Goal: Information Seeking & Learning: Compare options

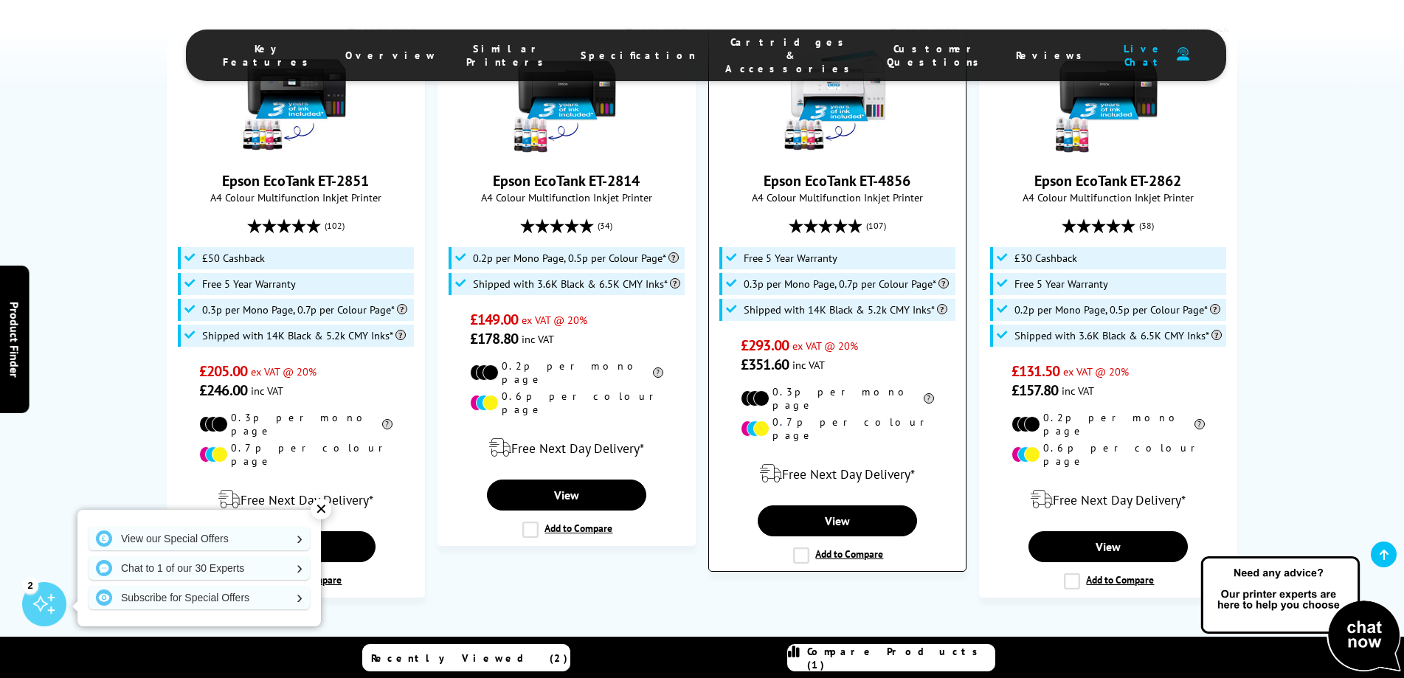
scroll to position [1052, 0]
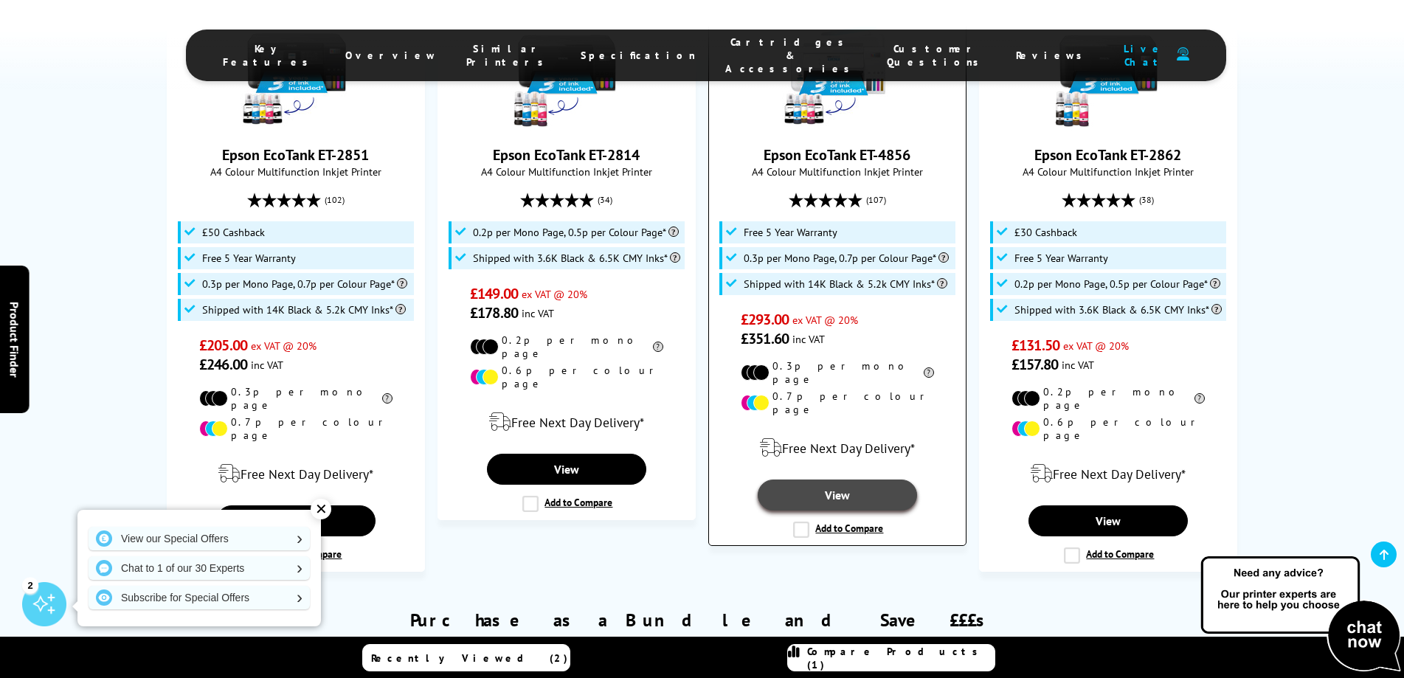
click at [848, 480] on link "View" at bounding box center [837, 495] width 159 height 31
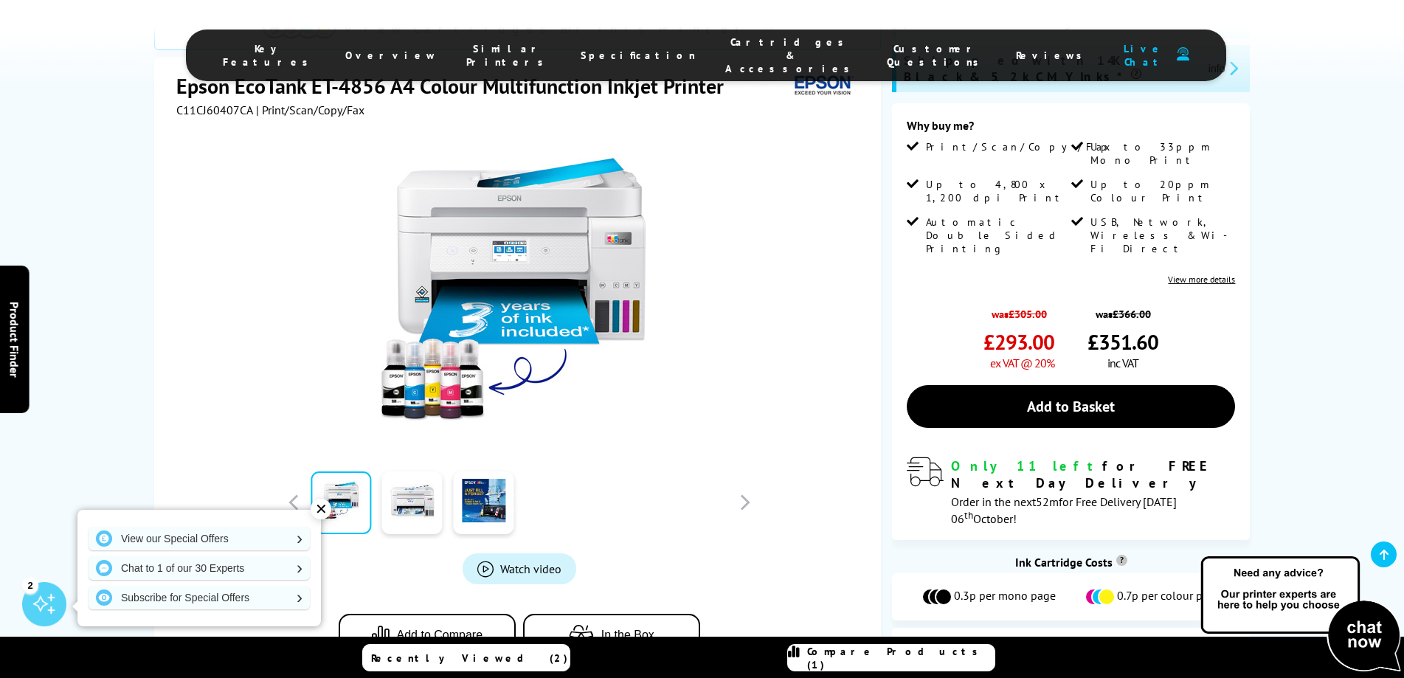
click at [1202, 274] on link "View more details" at bounding box center [1201, 279] width 67 height 11
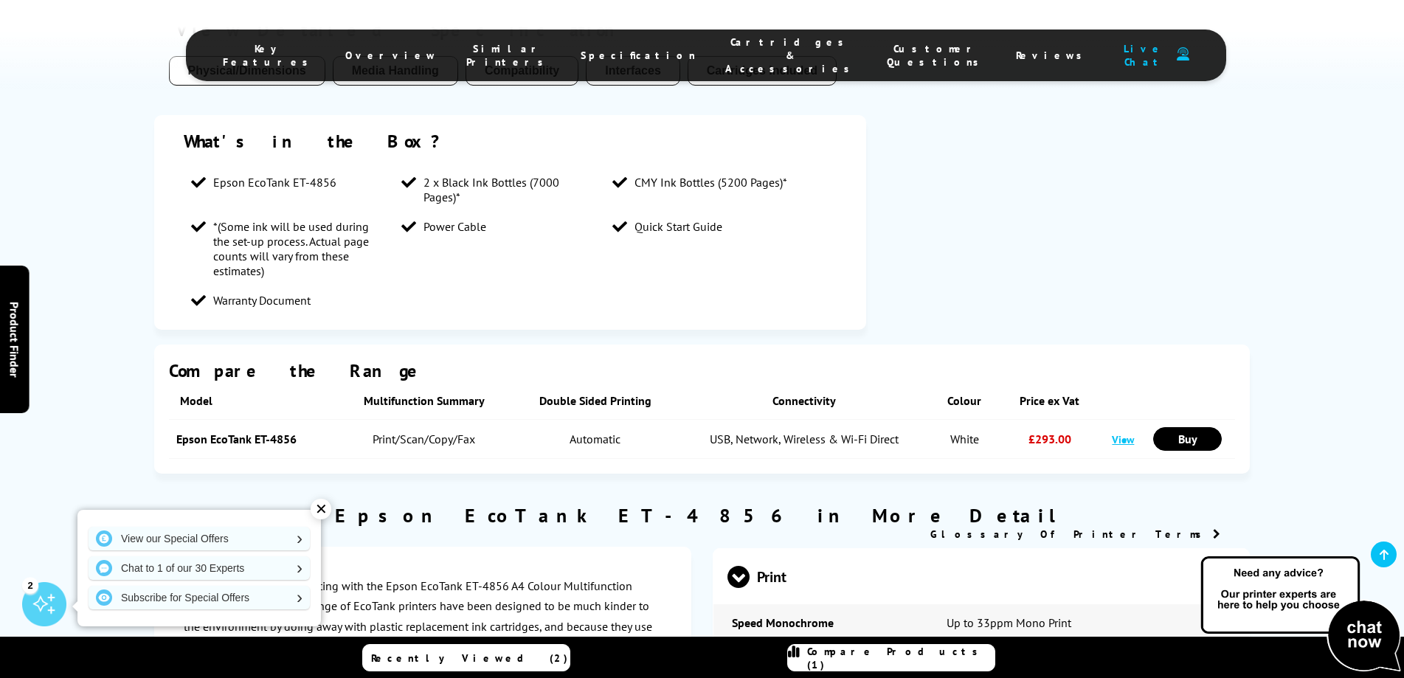
scroll to position [1519, 0]
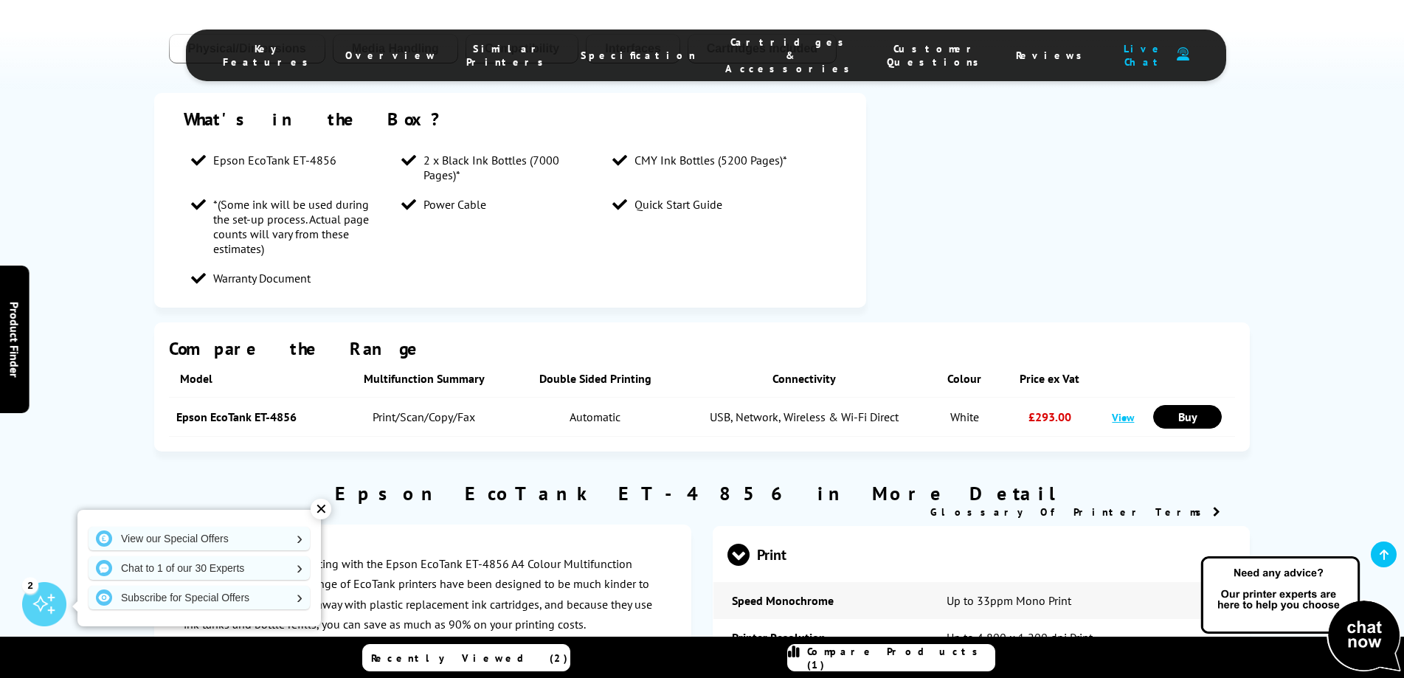
click at [1128, 410] on link "View" at bounding box center [1123, 417] width 22 height 14
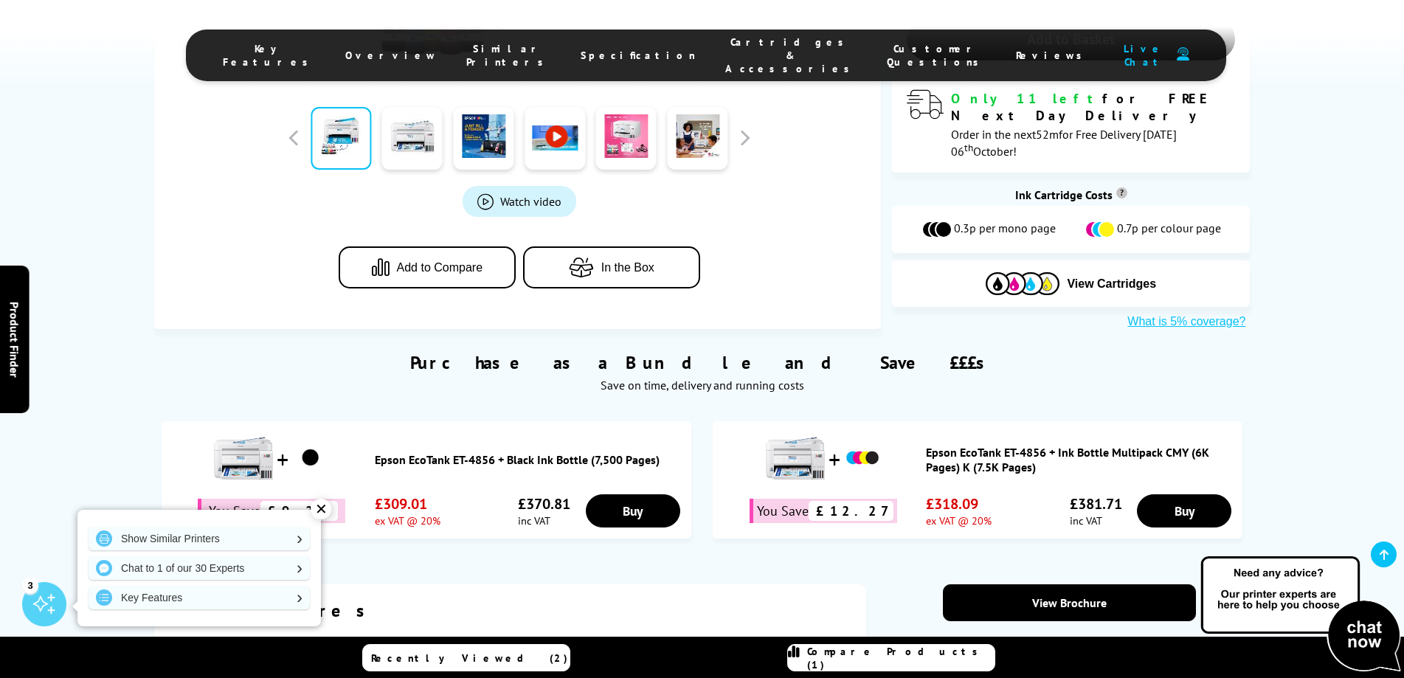
scroll to position [590, 0]
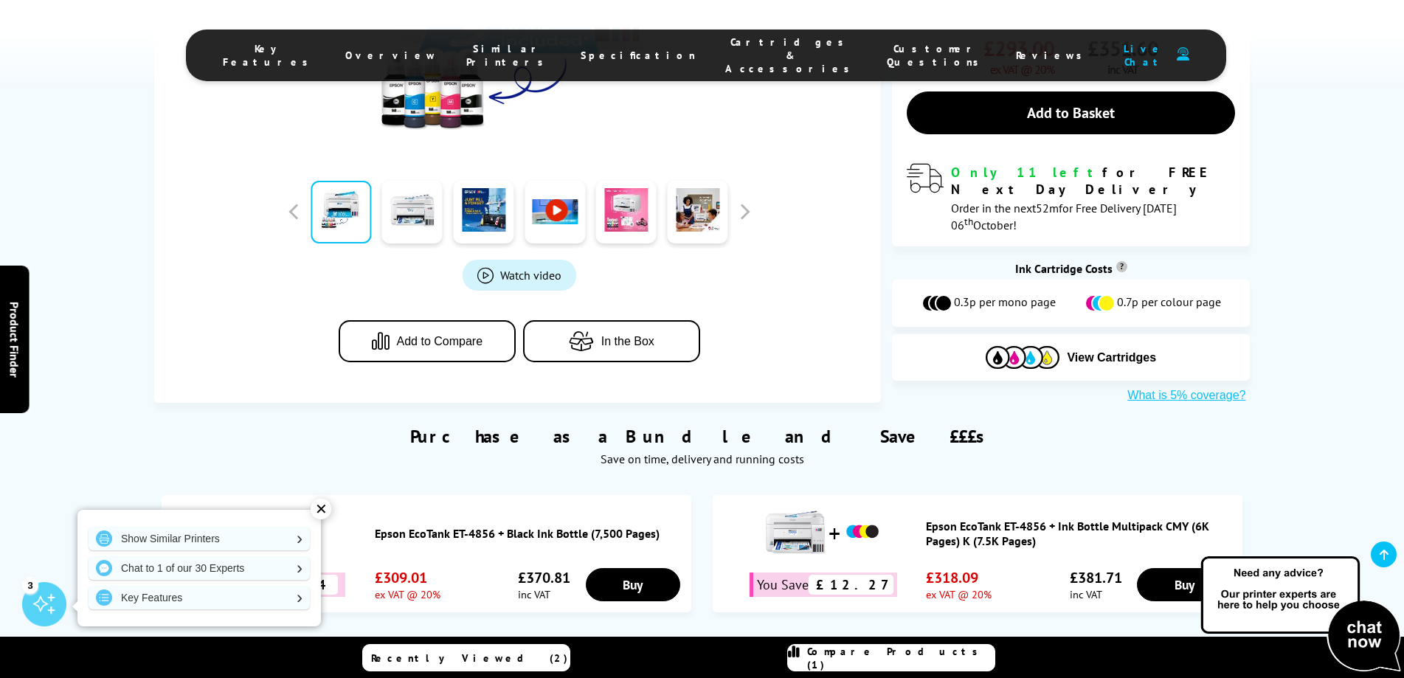
click at [1162, 388] on button "What is 5% coverage?" at bounding box center [1186, 395] width 127 height 15
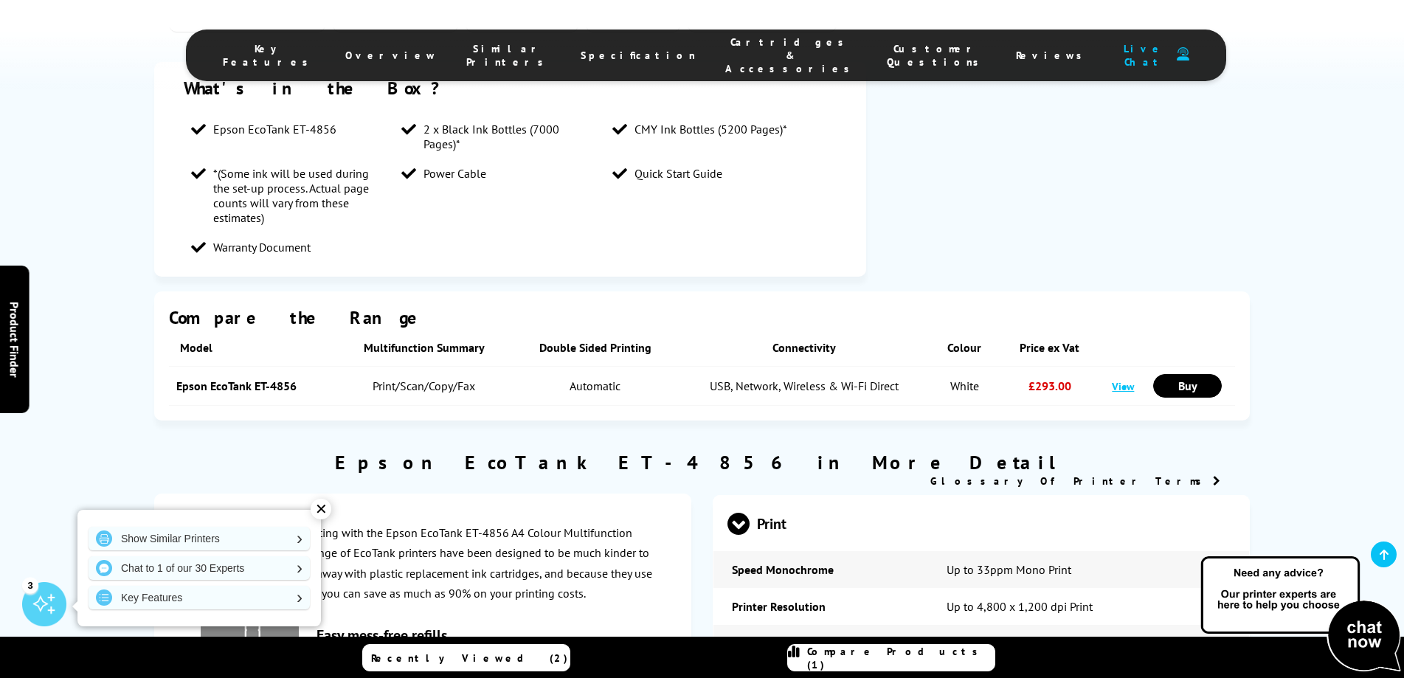
scroll to position [1623, 0]
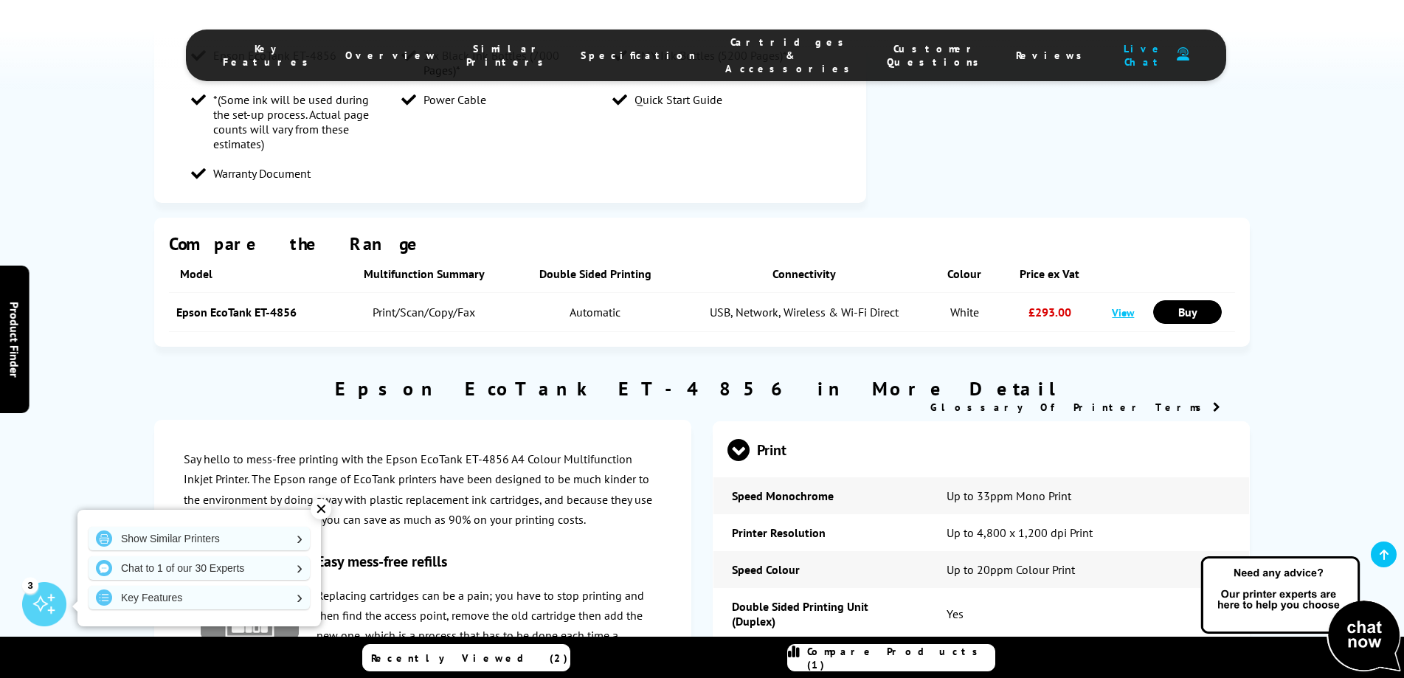
click at [1128, 306] on link "View" at bounding box center [1123, 313] width 22 height 14
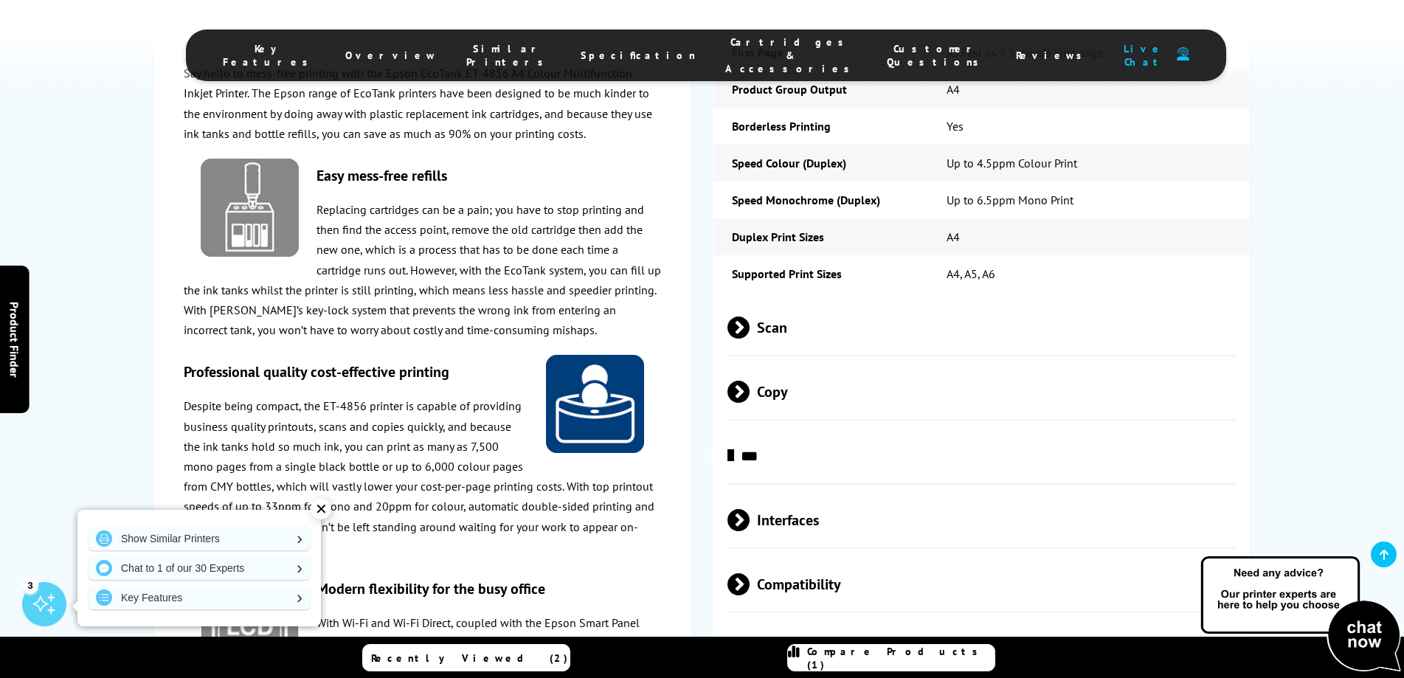
scroll to position [2288, 0]
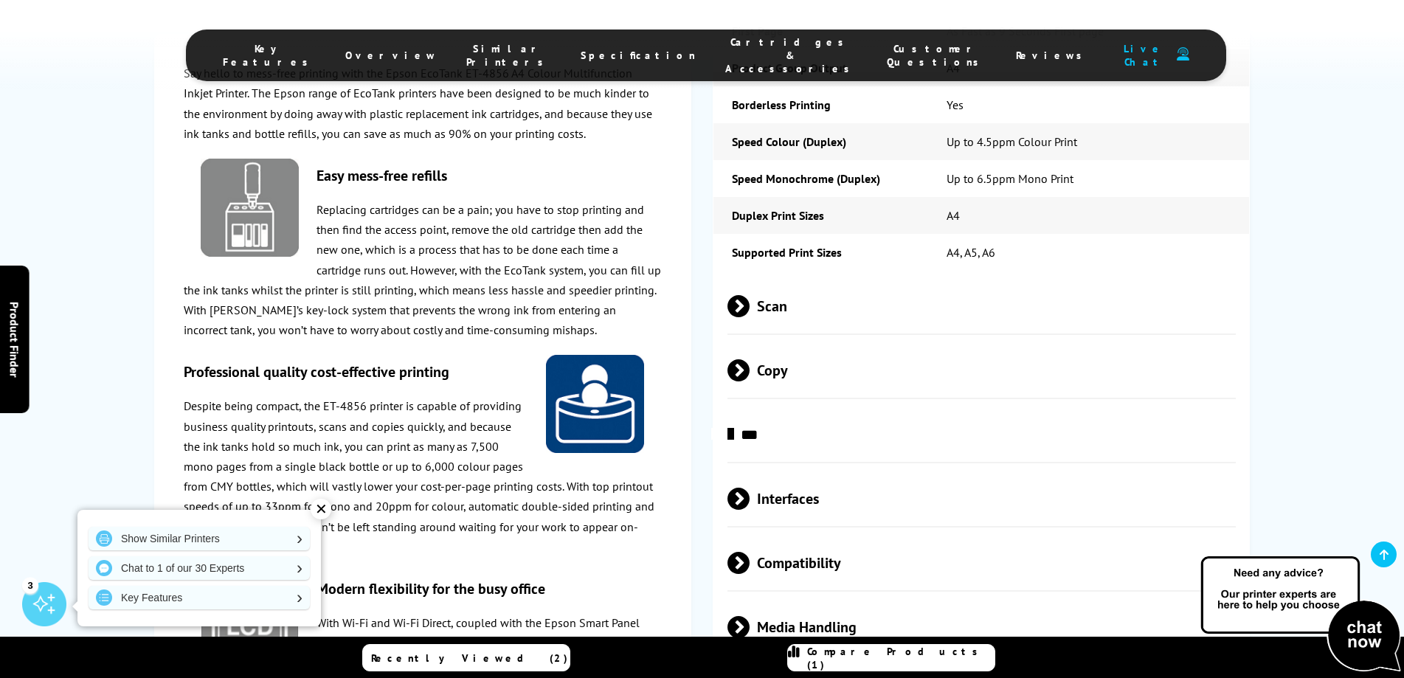
click at [750, 295] on span at bounding box center [750, 306] width 0 height 22
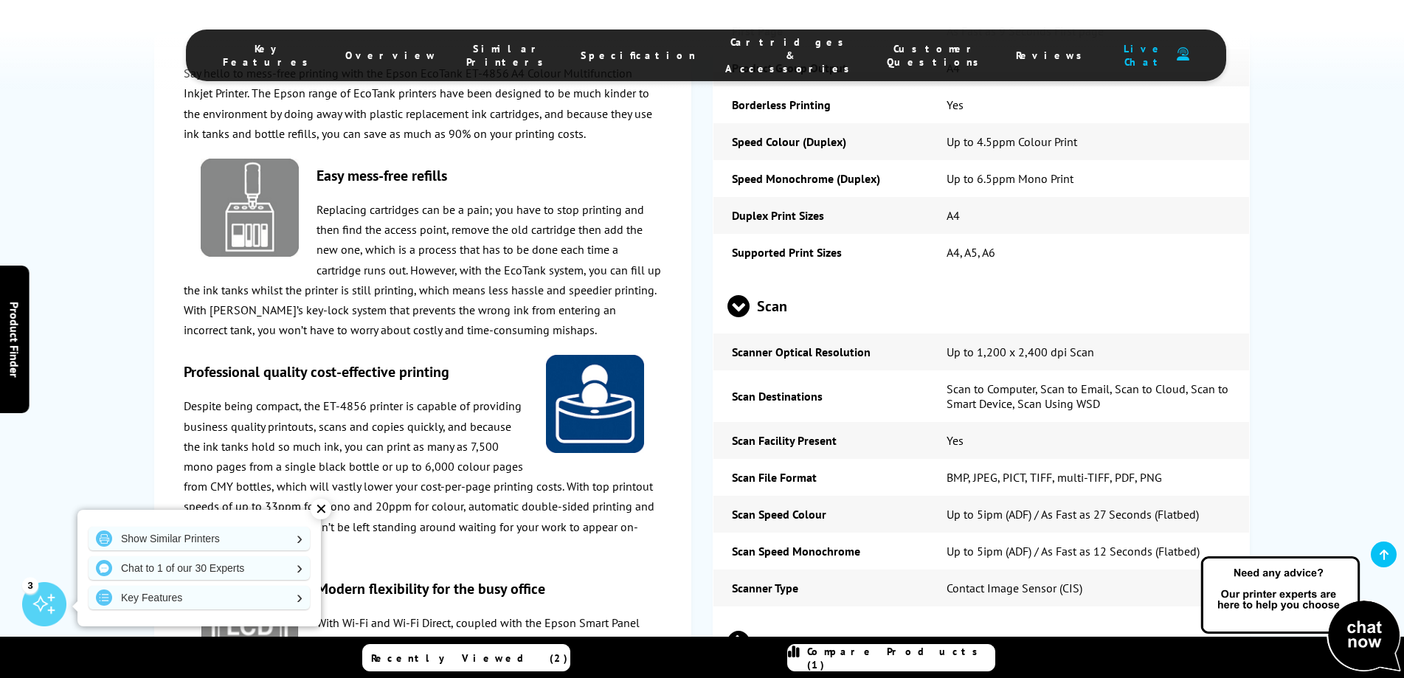
click at [743, 317] on span at bounding box center [739, 317] width 22 height 0
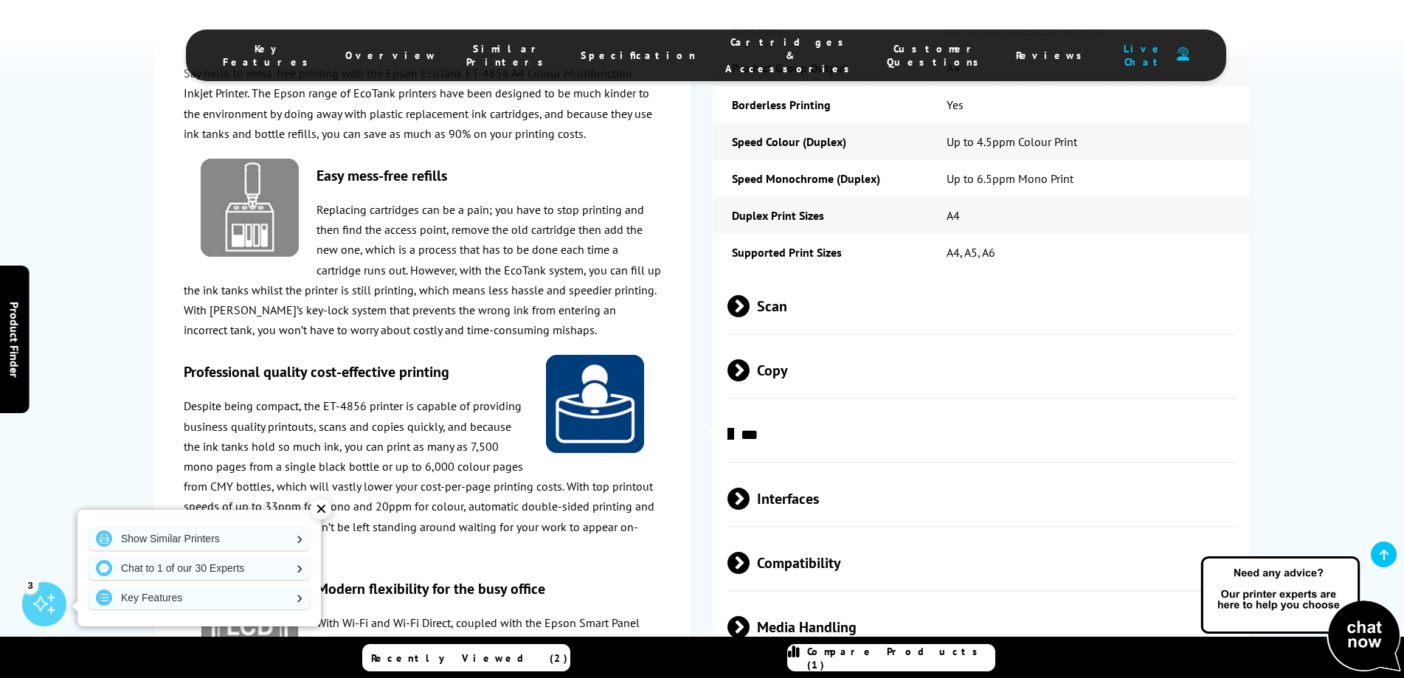
click at [757, 342] on span "Copy" at bounding box center [982, 369] width 509 height 55
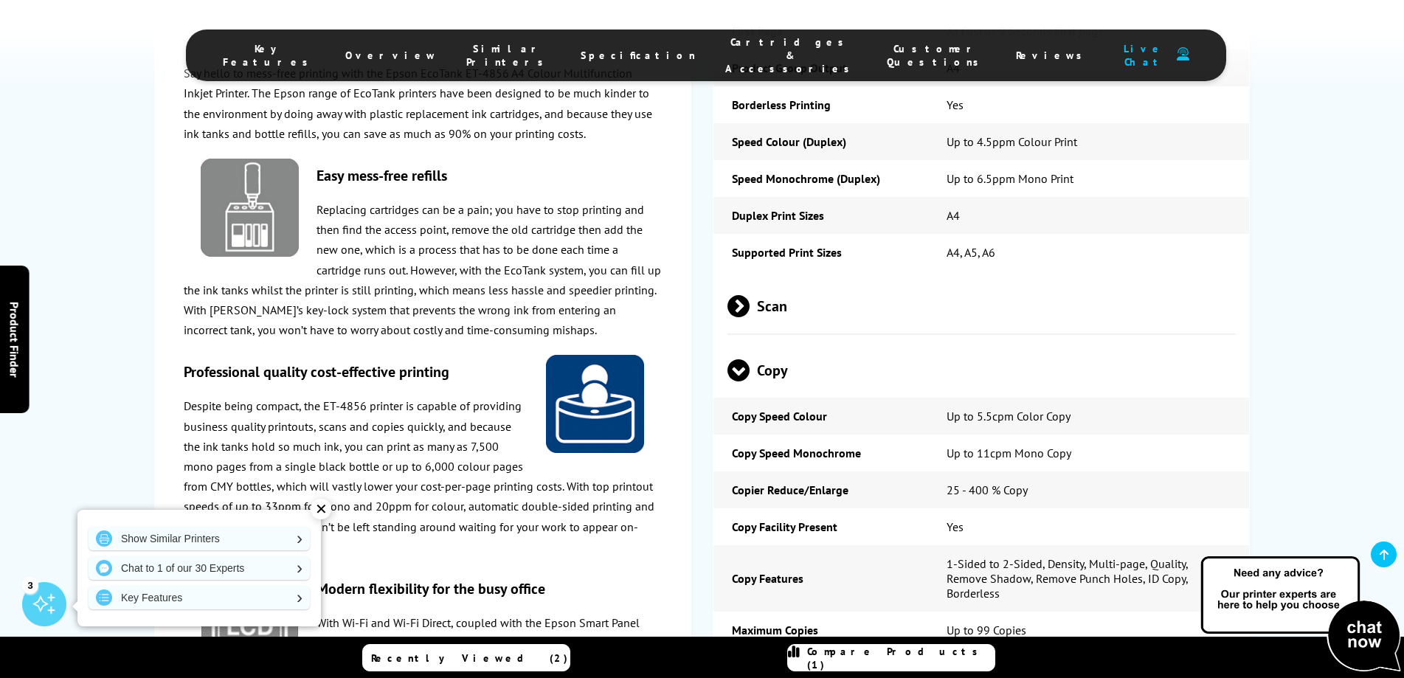
click at [757, 342] on span "Copy" at bounding box center [982, 369] width 509 height 55
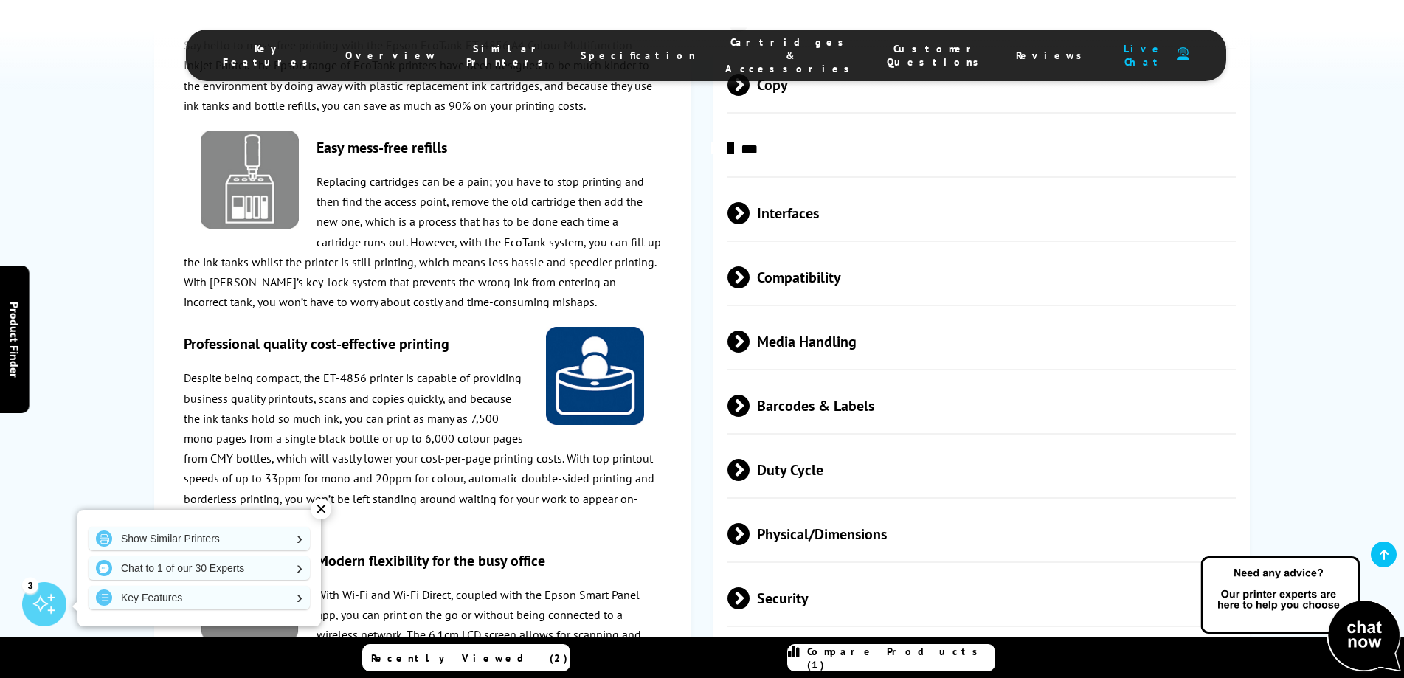
scroll to position [2583, 0]
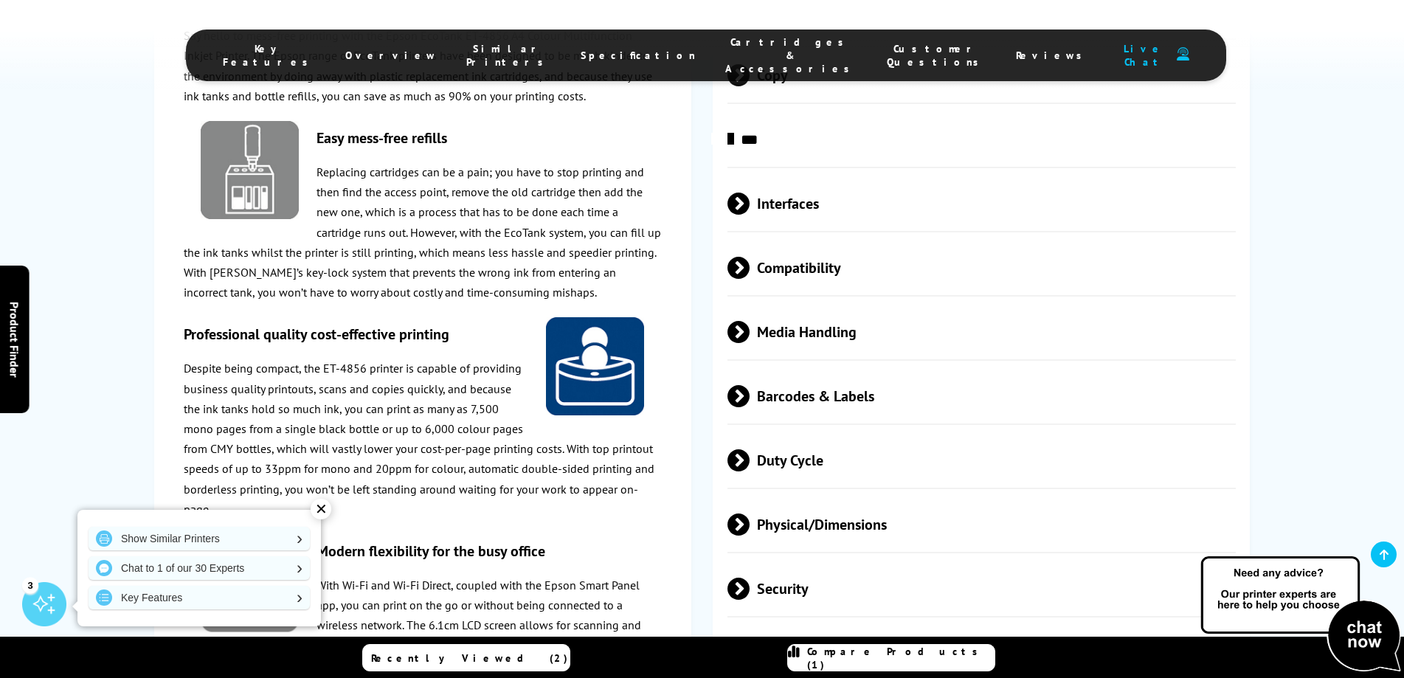
click at [775, 432] on span "Duty Cycle" at bounding box center [982, 459] width 509 height 55
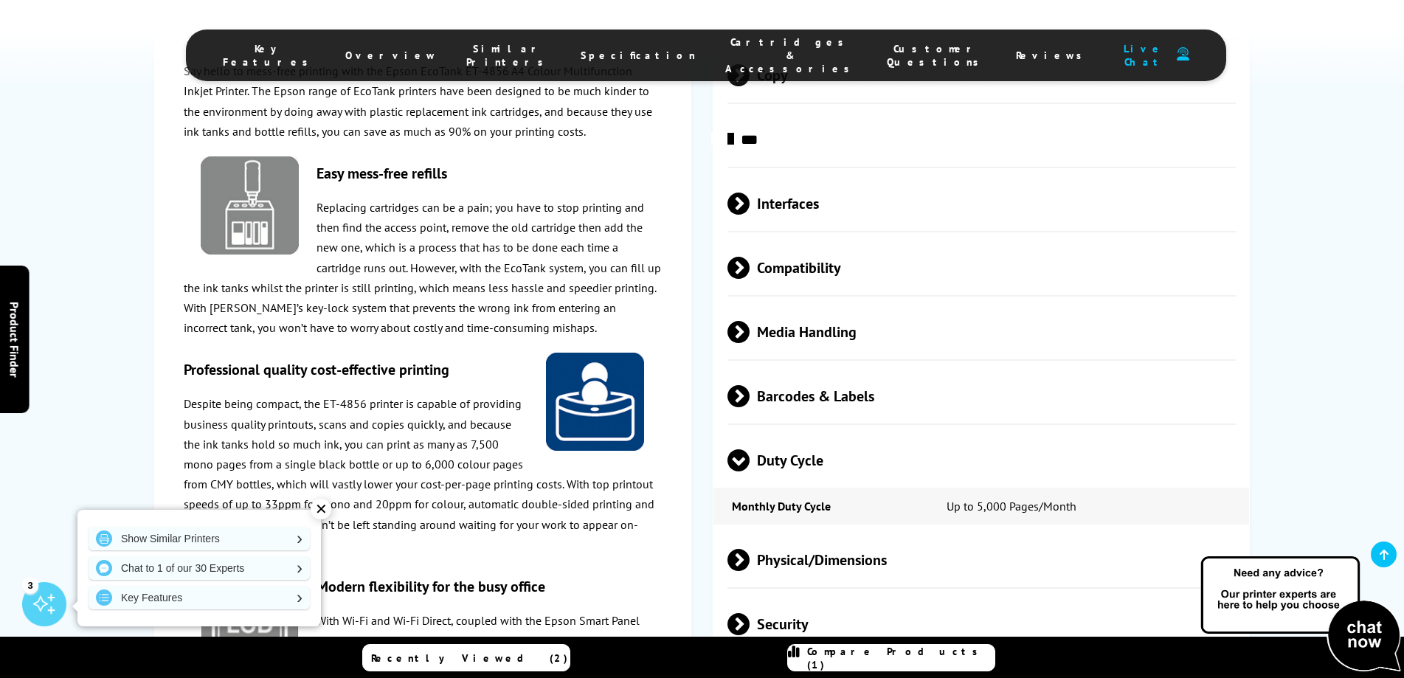
click at [775, 432] on span "Duty Cycle" at bounding box center [982, 459] width 509 height 55
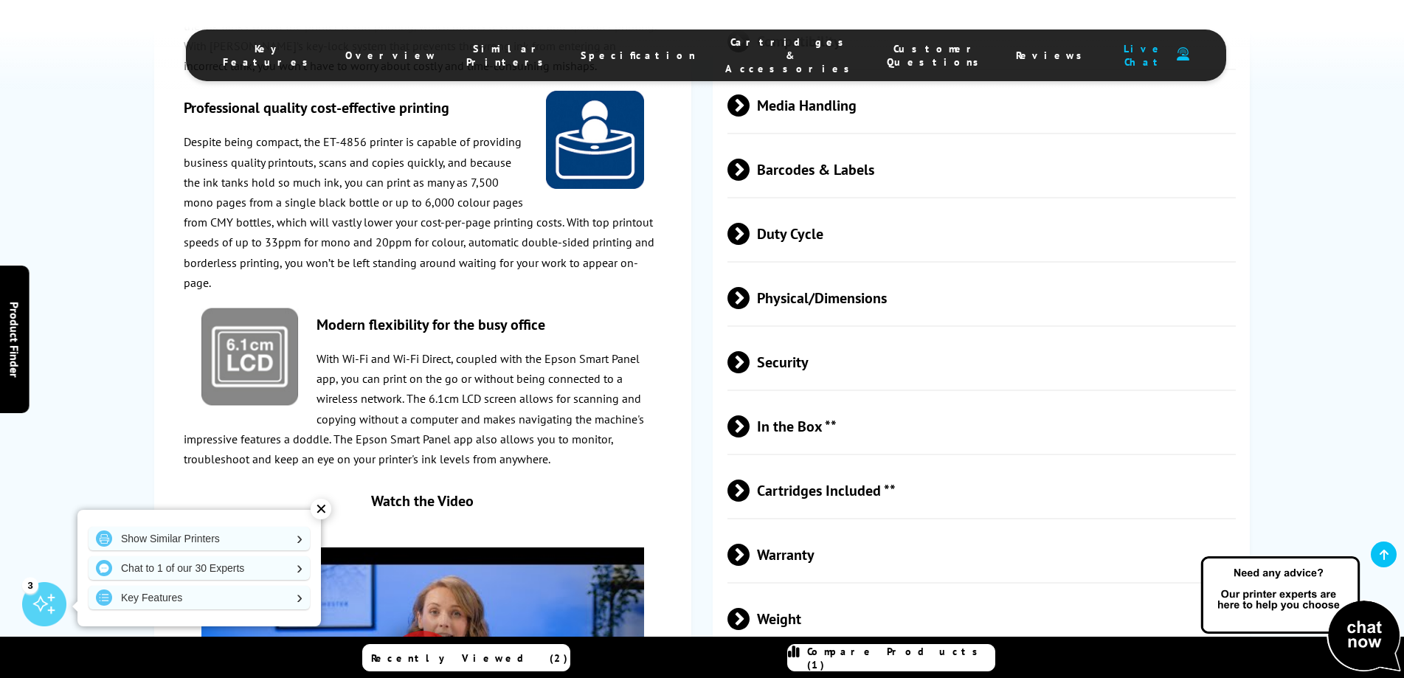
scroll to position [2878, 0]
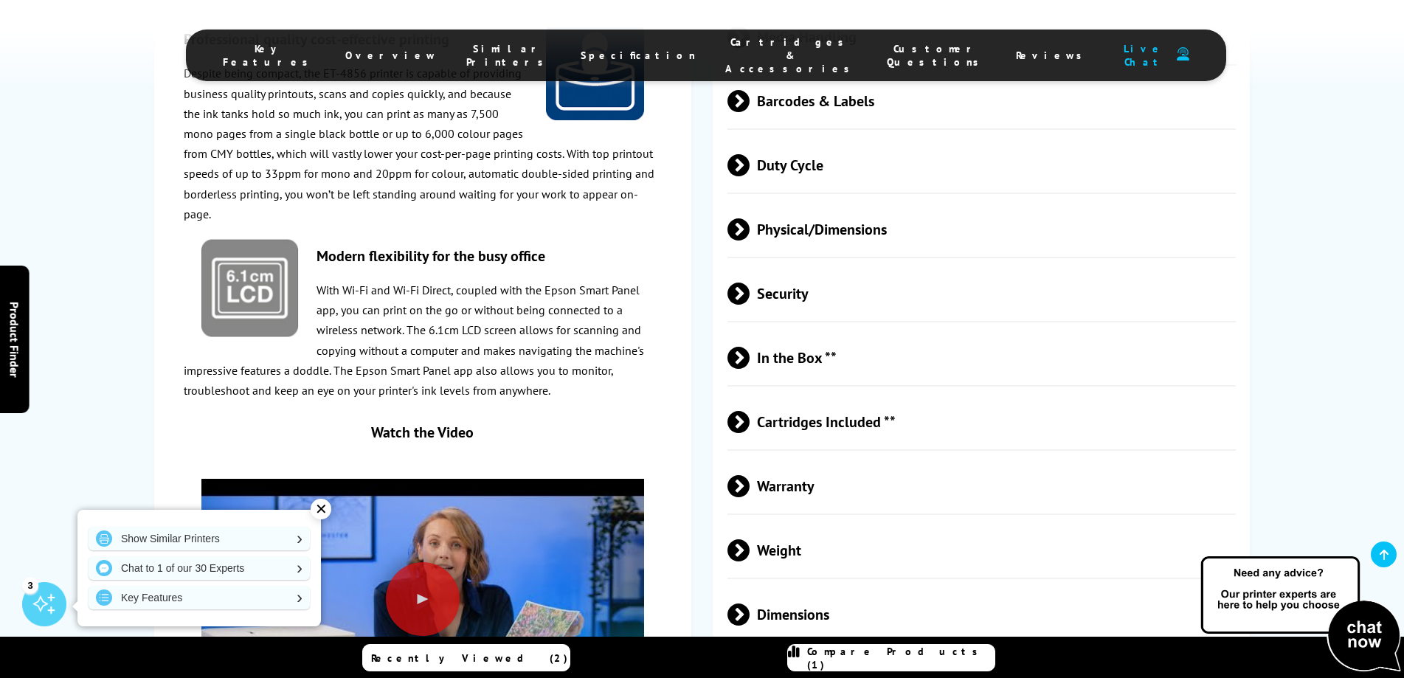
click at [863, 394] on span "Cartridges Included **" at bounding box center [982, 421] width 509 height 55
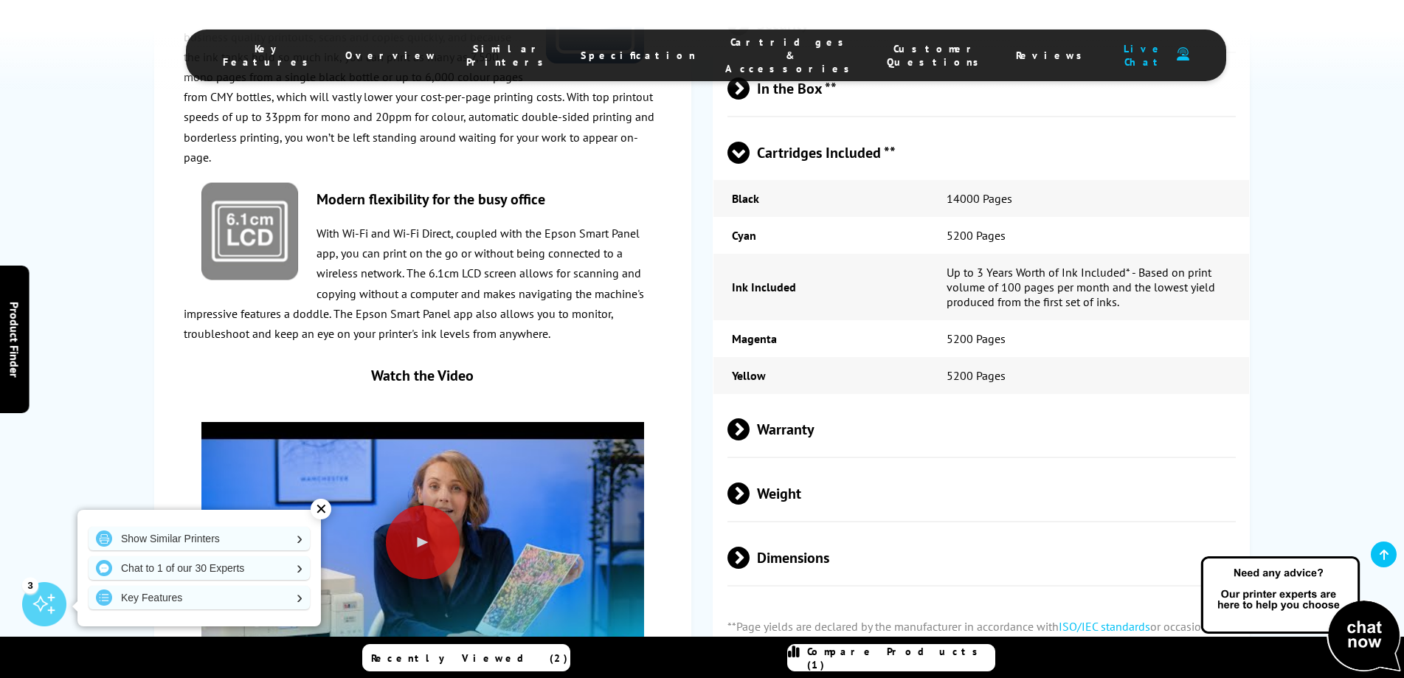
scroll to position [3173, 0]
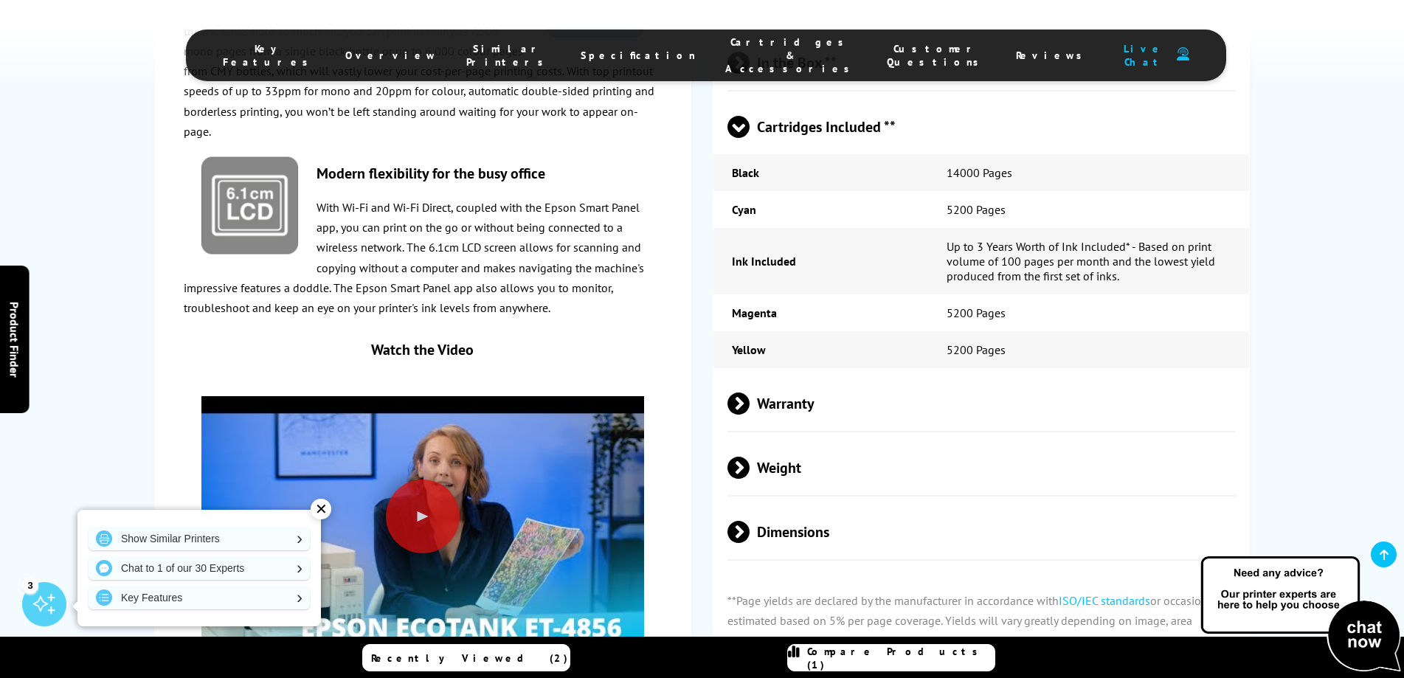
click at [855, 376] on span "Warranty" at bounding box center [982, 403] width 509 height 55
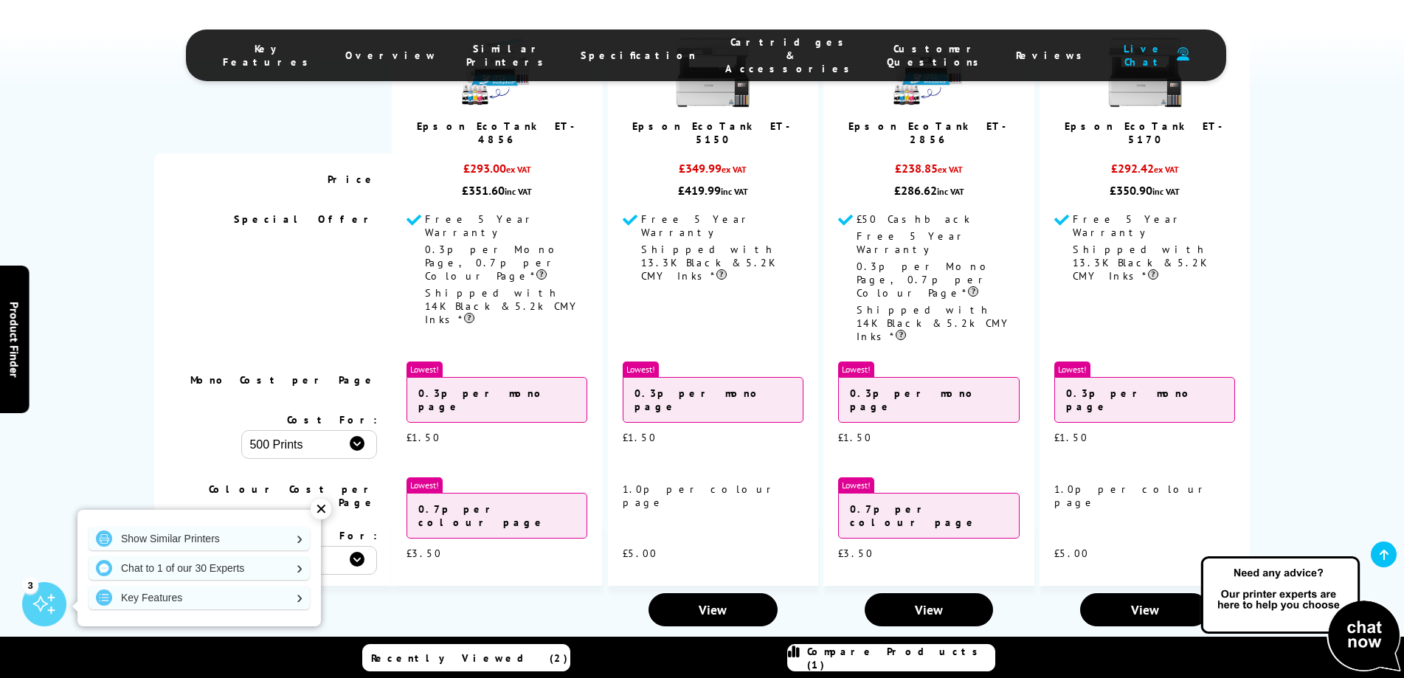
scroll to position [3985, 0]
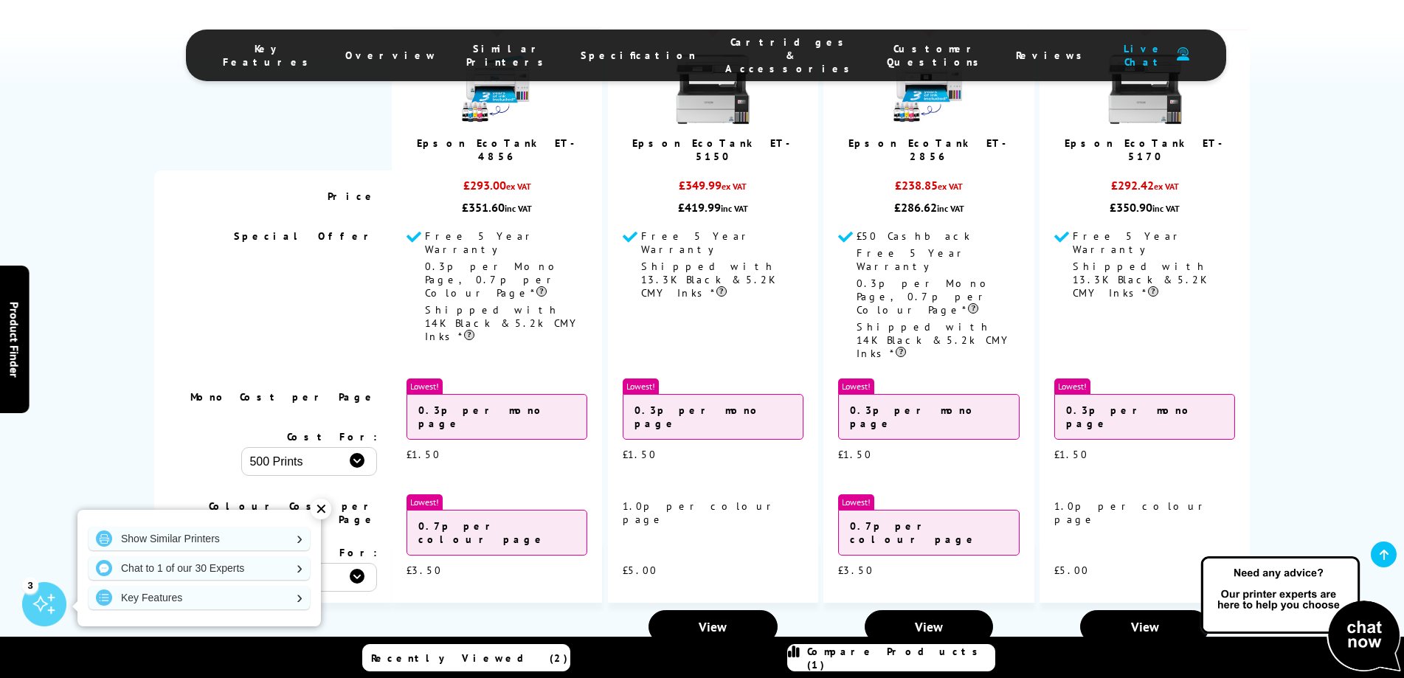
click at [359, 447] on select "500 Prints 1000 Prints 2000 Prints" at bounding box center [309, 461] width 136 height 29
select select "1000"
click at [241, 447] on select "500 Prints 1000 Prints 2000 Prints" at bounding box center [309, 461] width 136 height 29
click at [355, 447] on select "500 Prints 1000 Prints 2000 Prints" at bounding box center [309, 461] width 136 height 29
click at [353, 563] on select "500 Prints 1000 Prints 2000 Prints" at bounding box center [309, 577] width 136 height 29
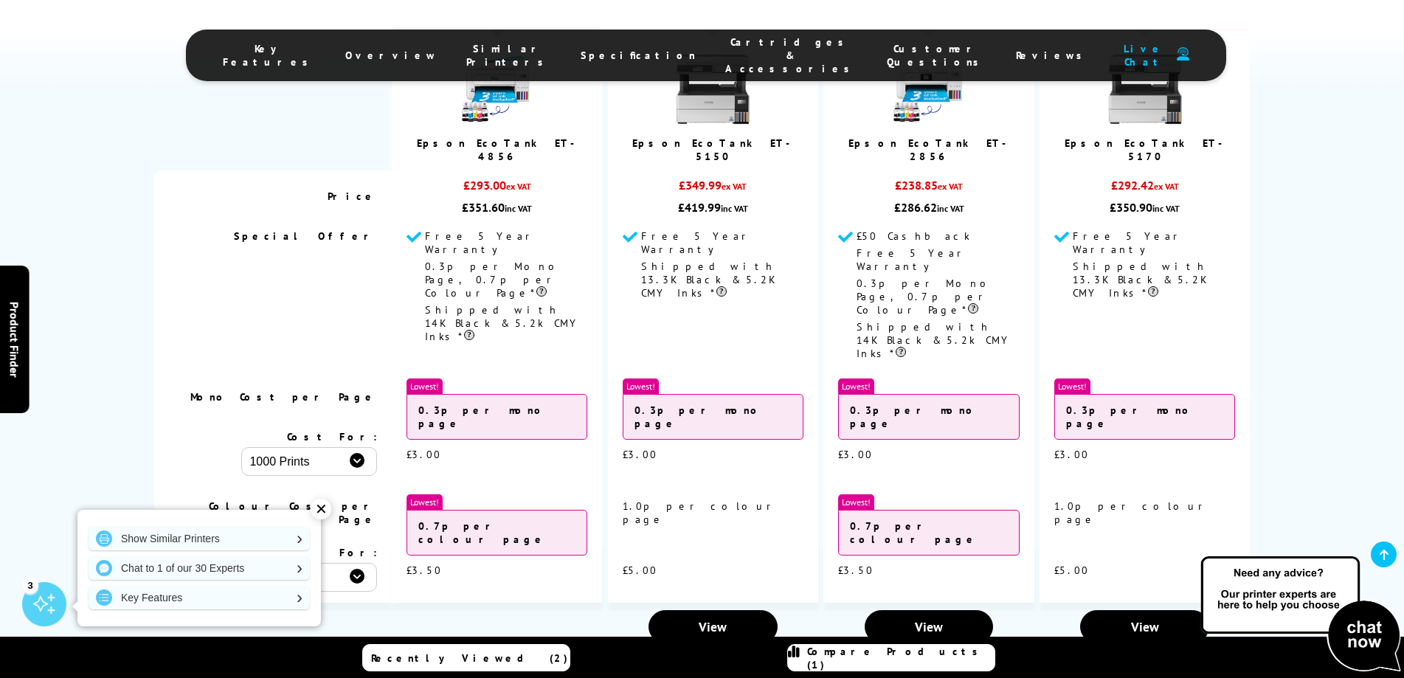
select select "1000"
click at [241, 563] on select "500 Prints 1000 Prints 2000 Prints" at bounding box center [309, 577] width 136 height 29
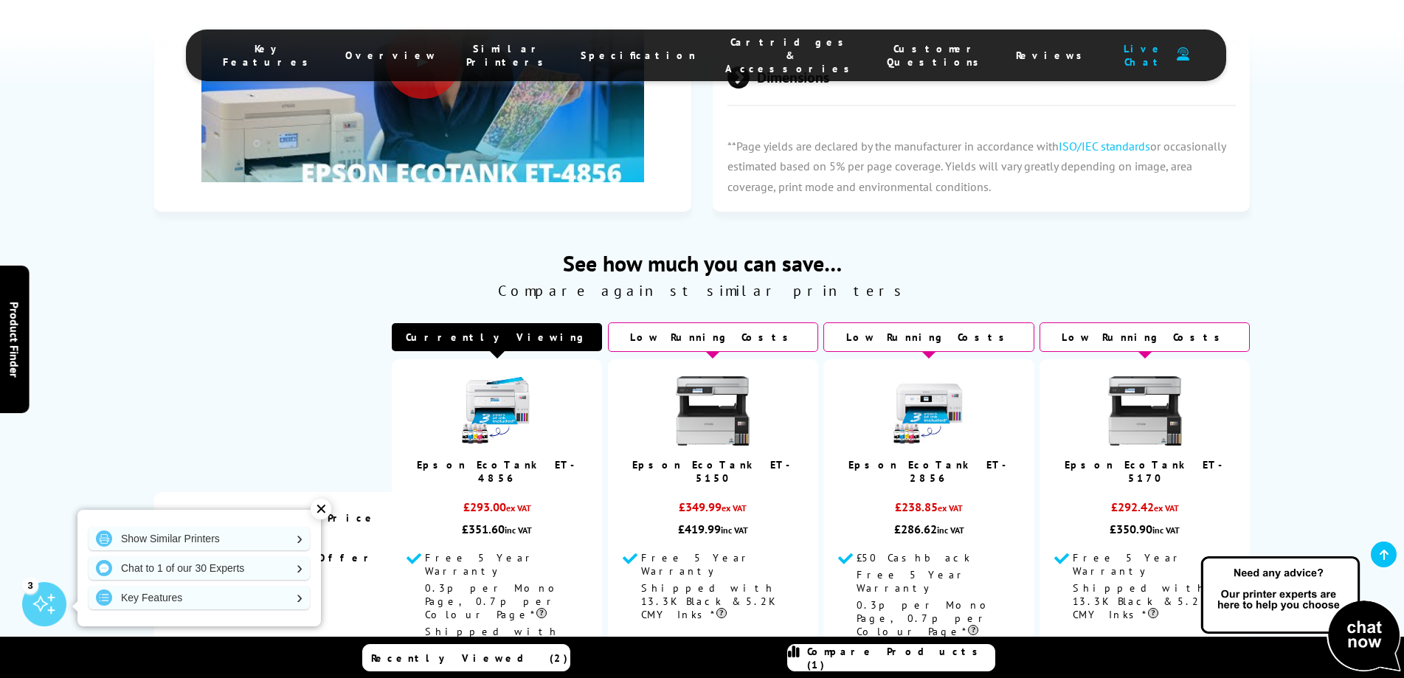
scroll to position [3468, 0]
